Goal: Transaction & Acquisition: Purchase product/service

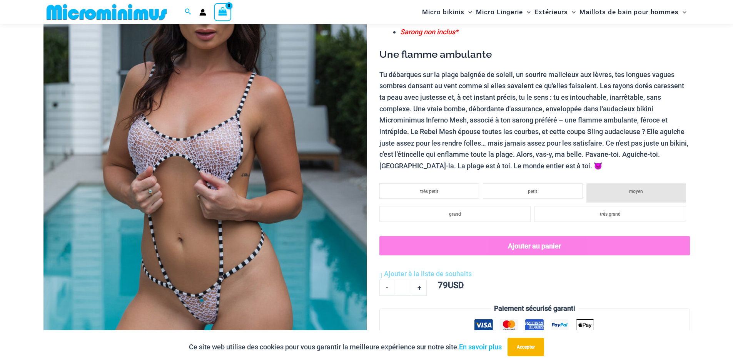
scroll to position [122, 0]
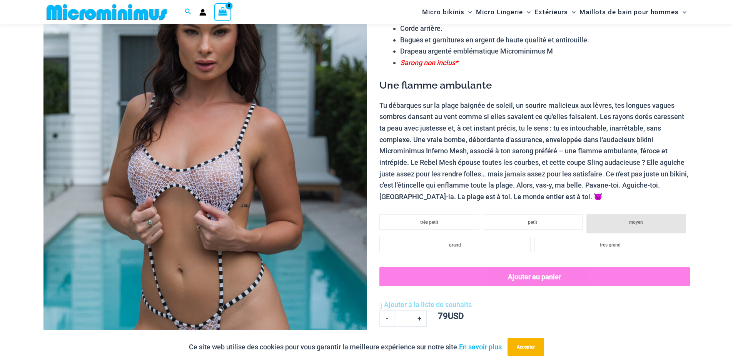
click at [199, 249] on img at bounding box center [205, 190] width 323 height 485
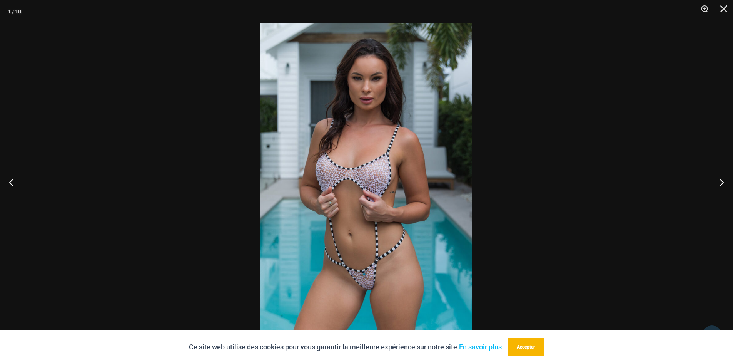
click at [380, 181] on img at bounding box center [367, 182] width 212 height 318
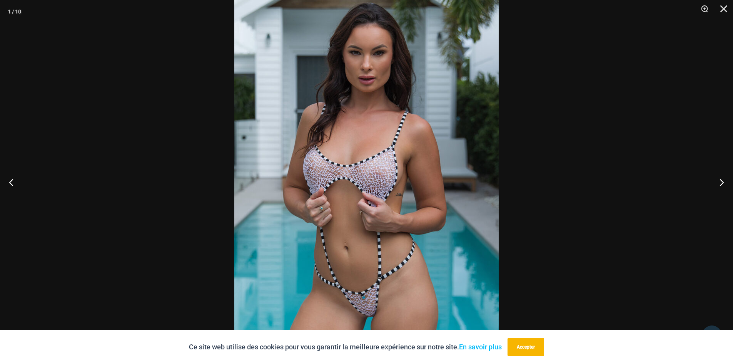
click at [377, 184] on img at bounding box center [366, 182] width 264 height 397
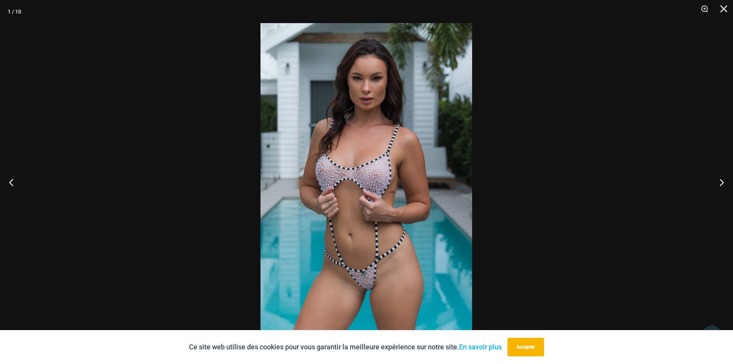
click at [377, 184] on img at bounding box center [367, 182] width 212 height 318
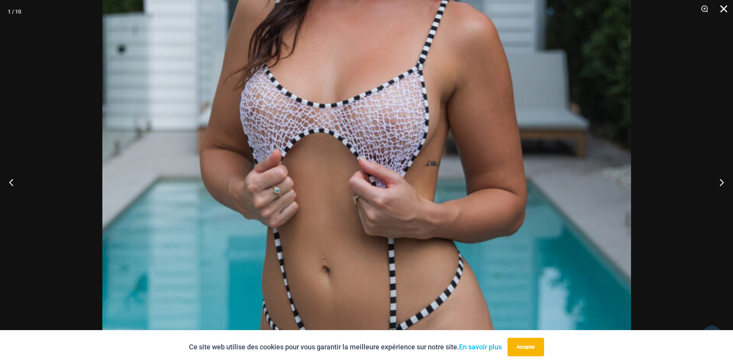
click at [726, 7] on button "Fermer" at bounding box center [721, 11] width 19 height 23
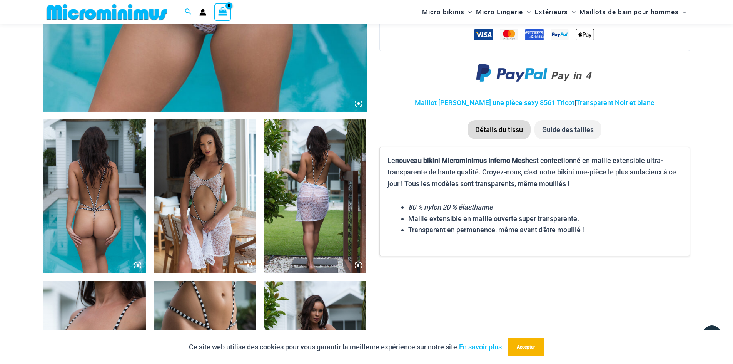
scroll to position [442, 0]
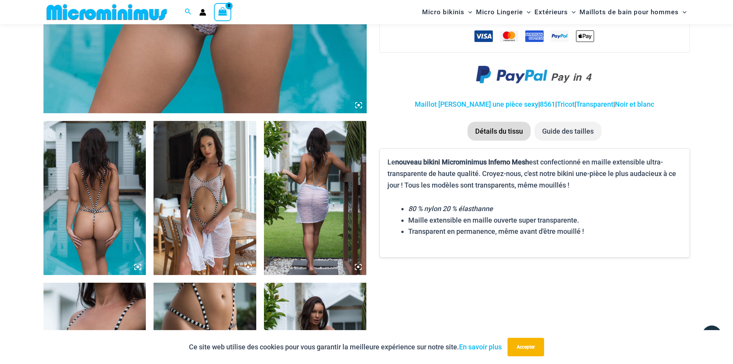
click at [109, 202] on img at bounding box center [95, 198] width 103 height 154
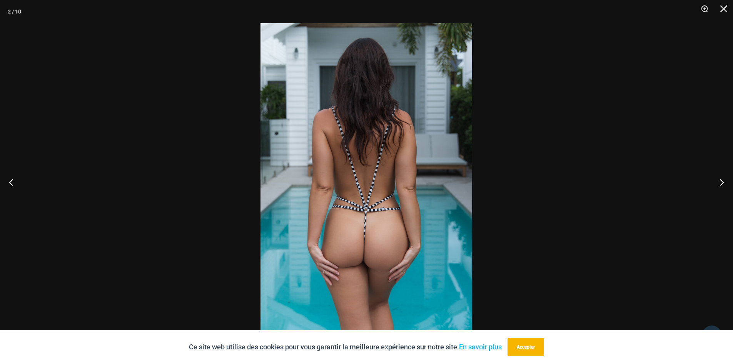
click at [360, 220] on img at bounding box center [367, 182] width 212 height 318
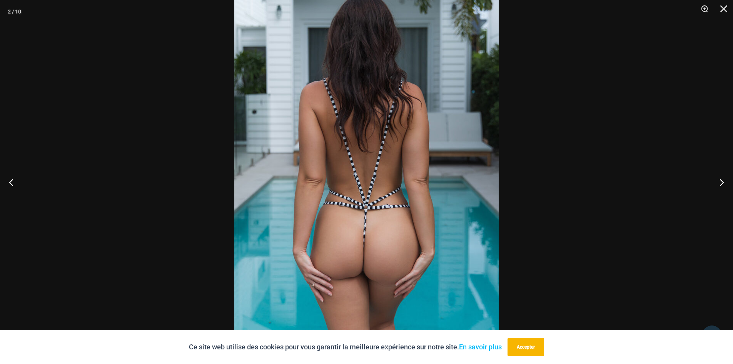
click at [599, 186] on div at bounding box center [366, 182] width 733 height 364
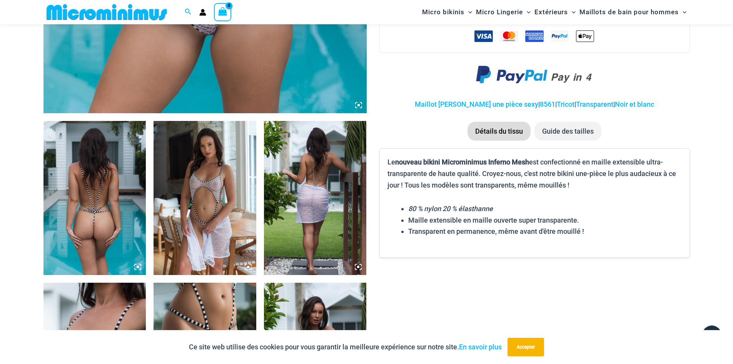
click at [161, 193] on img at bounding box center [205, 198] width 103 height 154
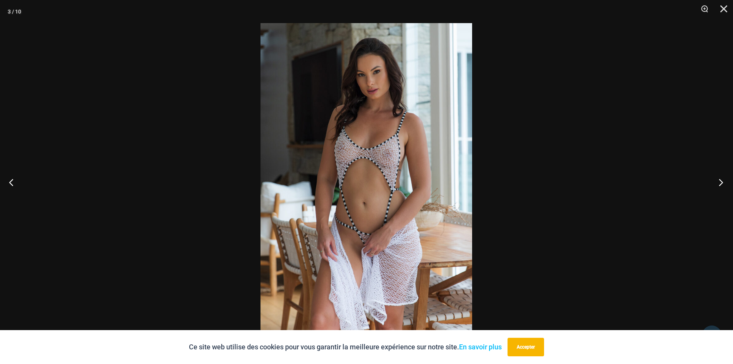
click at [714, 187] on button "Suivant" at bounding box center [719, 182] width 29 height 38
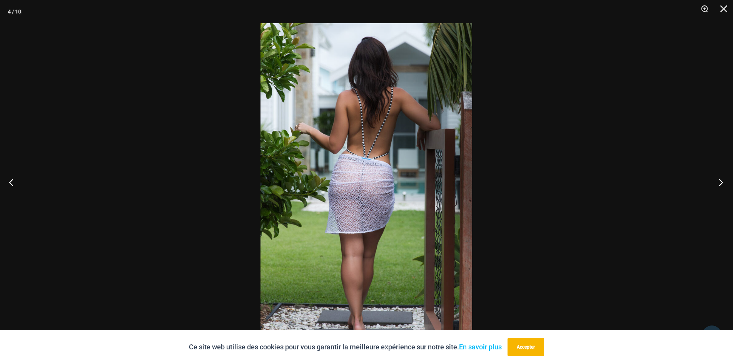
click at [716, 184] on button "Suivant" at bounding box center [719, 182] width 29 height 38
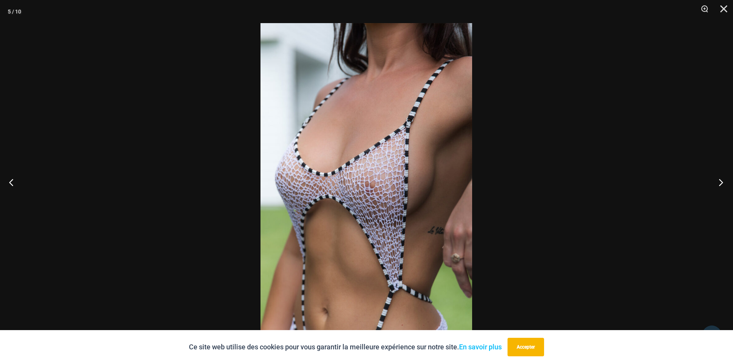
click at [716, 184] on button "Suivant" at bounding box center [719, 182] width 29 height 38
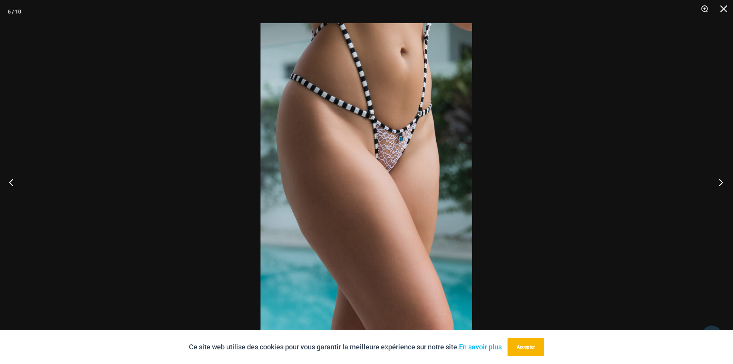
click at [715, 184] on button "Suivant" at bounding box center [719, 182] width 29 height 38
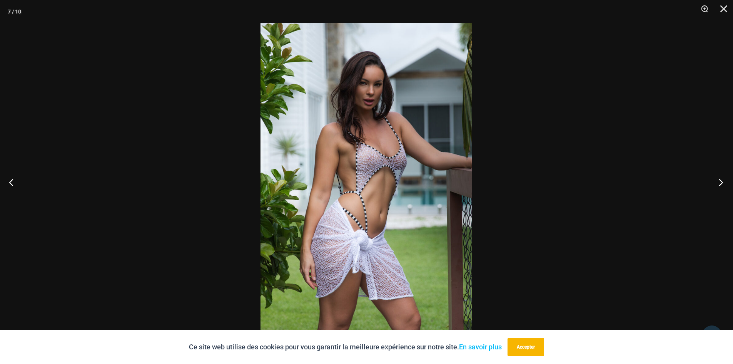
click at [713, 184] on button "Suivant" at bounding box center [719, 182] width 29 height 38
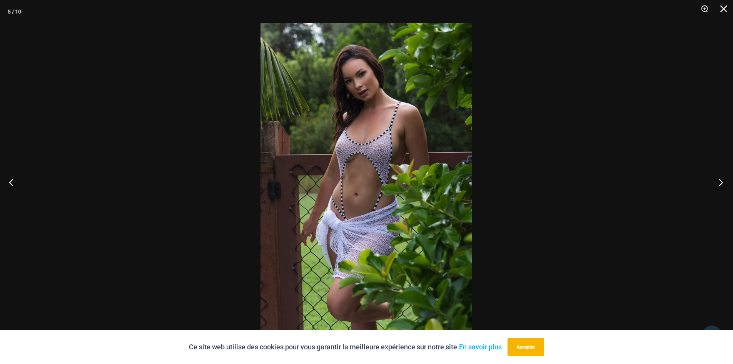
click at [714, 184] on button "Suivant" at bounding box center [719, 182] width 29 height 38
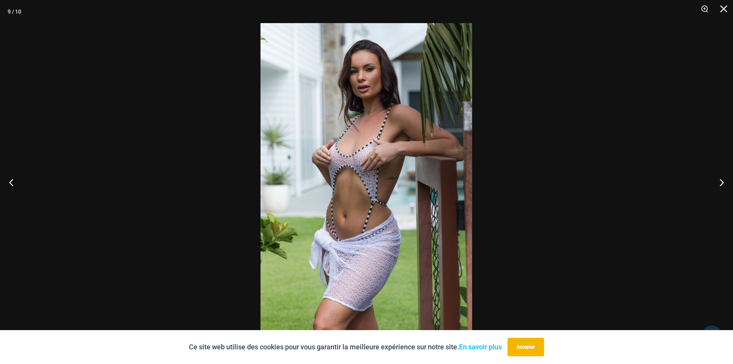
click at [703, 141] on div at bounding box center [366, 182] width 733 height 364
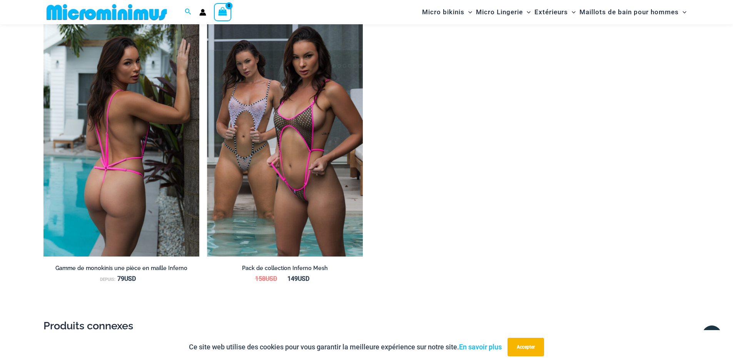
scroll to position [1340, 0]
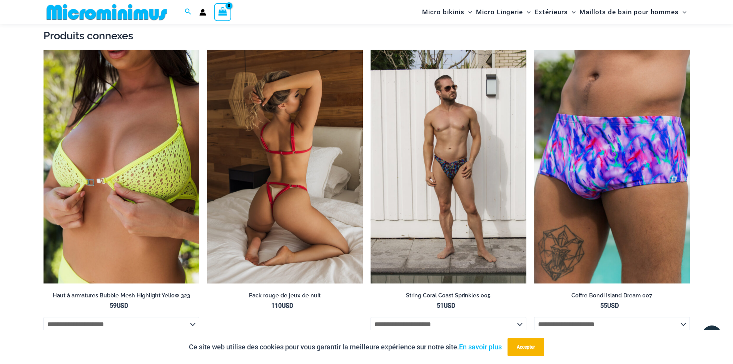
click at [304, 123] on img at bounding box center [285, 167] width 156 height 234
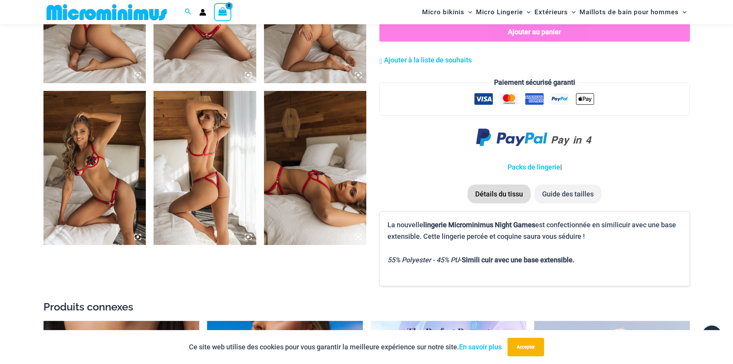
scroll to position [635, 0]
